Goal: Information Seeking & Learning: Learn about a topic

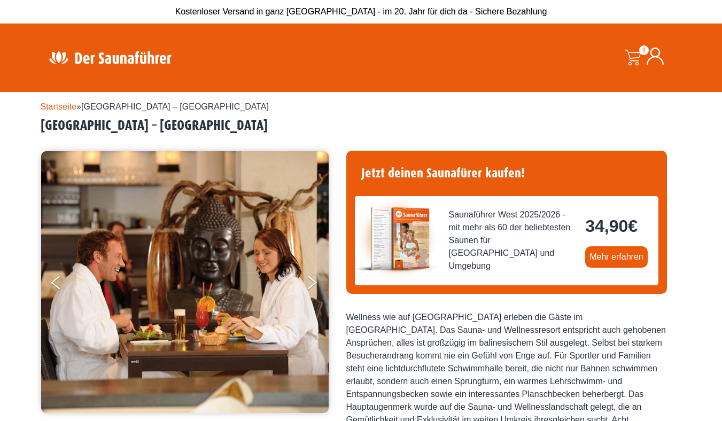
scroll to position [104, 0]
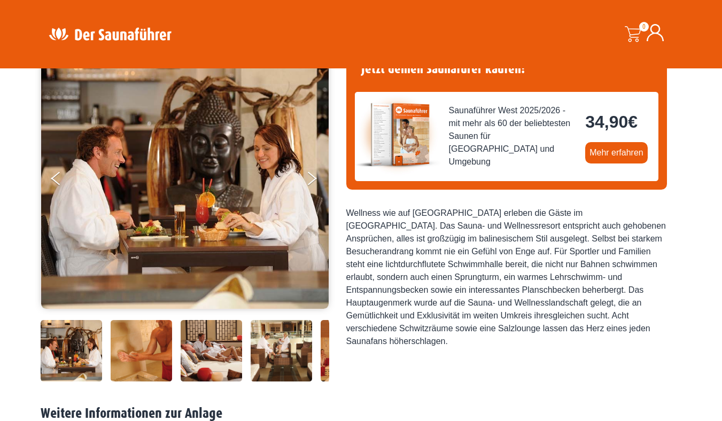
drag, startPoint x: 350, startPoint y: 210, endPoint x: 602, endPoint y: 325, distance: 278.1
click at [602, 325] on div "Wellness wie auf [GEOGRAPHIC_DATA] erleben die Gäste im [GEOGRAPHIC_DATA]. Das …" at bounding box center [506, 277] width 321 height 141
copy div "Wellness wie auf [GEOGRAPHIC_DATA] erleben die Gäste im [GEOGRAPHIC_DATA]. Das …"
click at [394, 365] on div "Jetzt deinen Saunafürer kaufen! Saunaführer West 2025/2026 - mit mehr als 60 de…" at bounding box center [506, 215] width 321 height 338
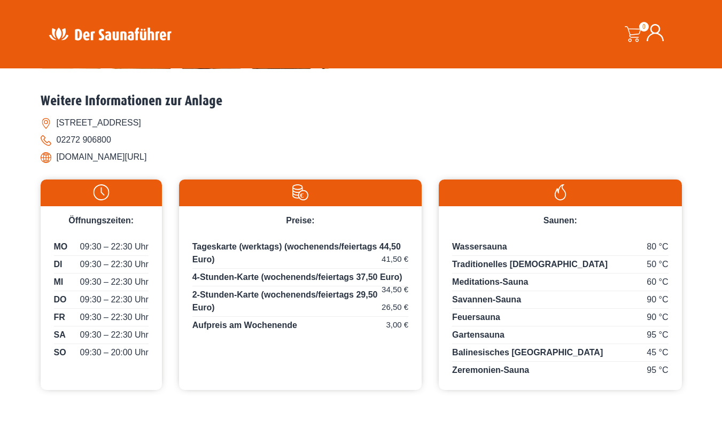
scroll to position [521, 0]
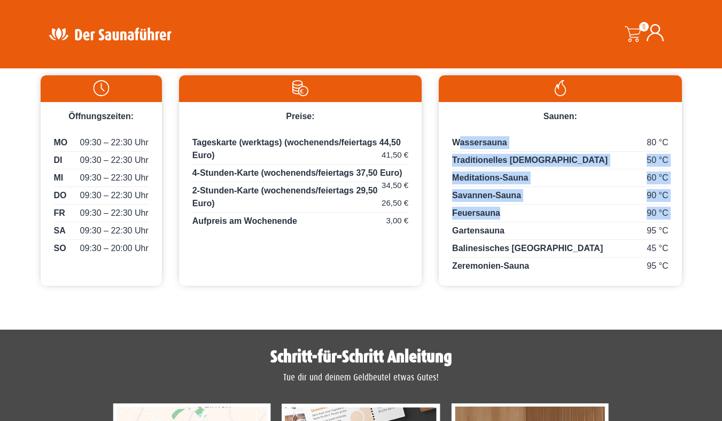
drag, startPoint x: 456, startPoint y: 144, endPoint x: 565, endPoint y: 218, distance: 131.3
click at [565, 218] on div "80 °C Wassersauna 50 °C Traditionelles Tempelbad 60 °C Meditations-Sauna 90 °C …" at bounding box center [560, 204] width 243 height 163
click at [560, 147] on div "80 °C Wassersauna" at bounding box center [560, 143] width 216 height 15
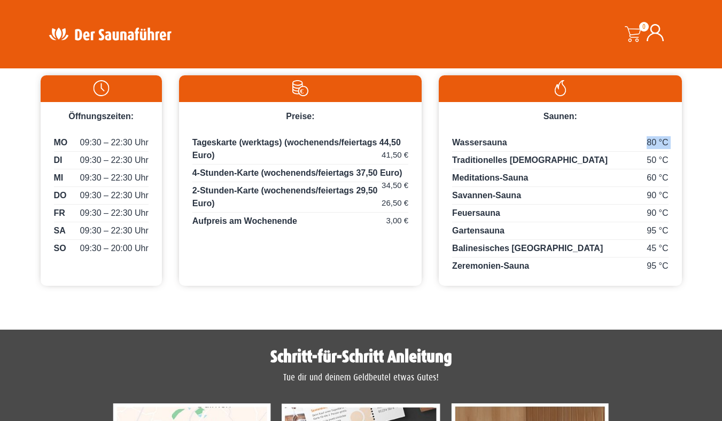
drag, startPoint x: 453, startPoint y: 141, endPoint x: 669, endPoint y: 267, distance: 249.6
click at [669, 267] on div "80 °C Wassersauna 50 °C Traditionelles Tempelbad 60 °C Meditations-Sauna 90 °C …" at bounding box center [560, 204] width 243 height 163
click at [629, 271] on div "95 °C Zeremonien-Sauna" at bounding box center [560, 266] width 216 height 13
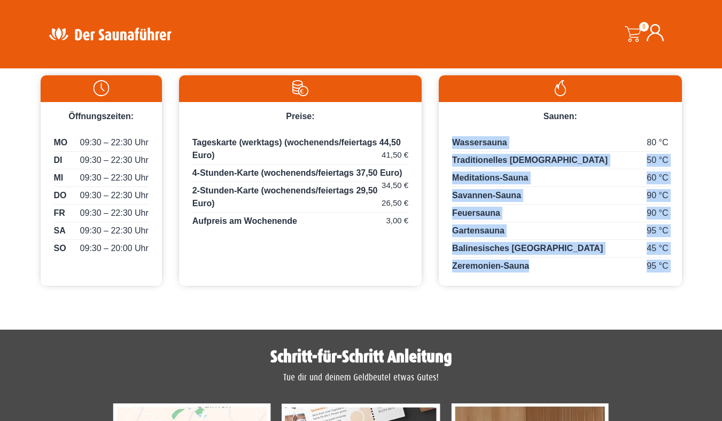
drag, startPoint x: 453, startPoint y: 138, endPoint x: 530, endPoint y: 267, distance: 149.8
click at [530, 267] on div "80 °C Wassersauna 50 °C Traditionelles Tempelbad 60 °C Meditations-Sauna 90 °C …" at bounding box center [560, 204] width 243 height 163
copy div "Wassersauna 50 °C Traditionelles Tempelbad 60 °C Meditations-Sauna 90 °C Savann…"
click at [467, 257] on div "45 °C Balinesisches [GEOGRAPHIC_DATA]" at bounding box center [560, 249] width 216 height 15
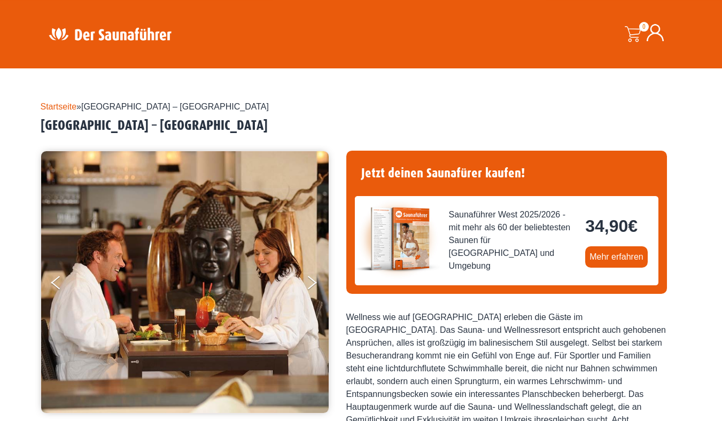
scroll to position [0, 0]
